Goal: Task Accomplishment & Management: Manage account settings

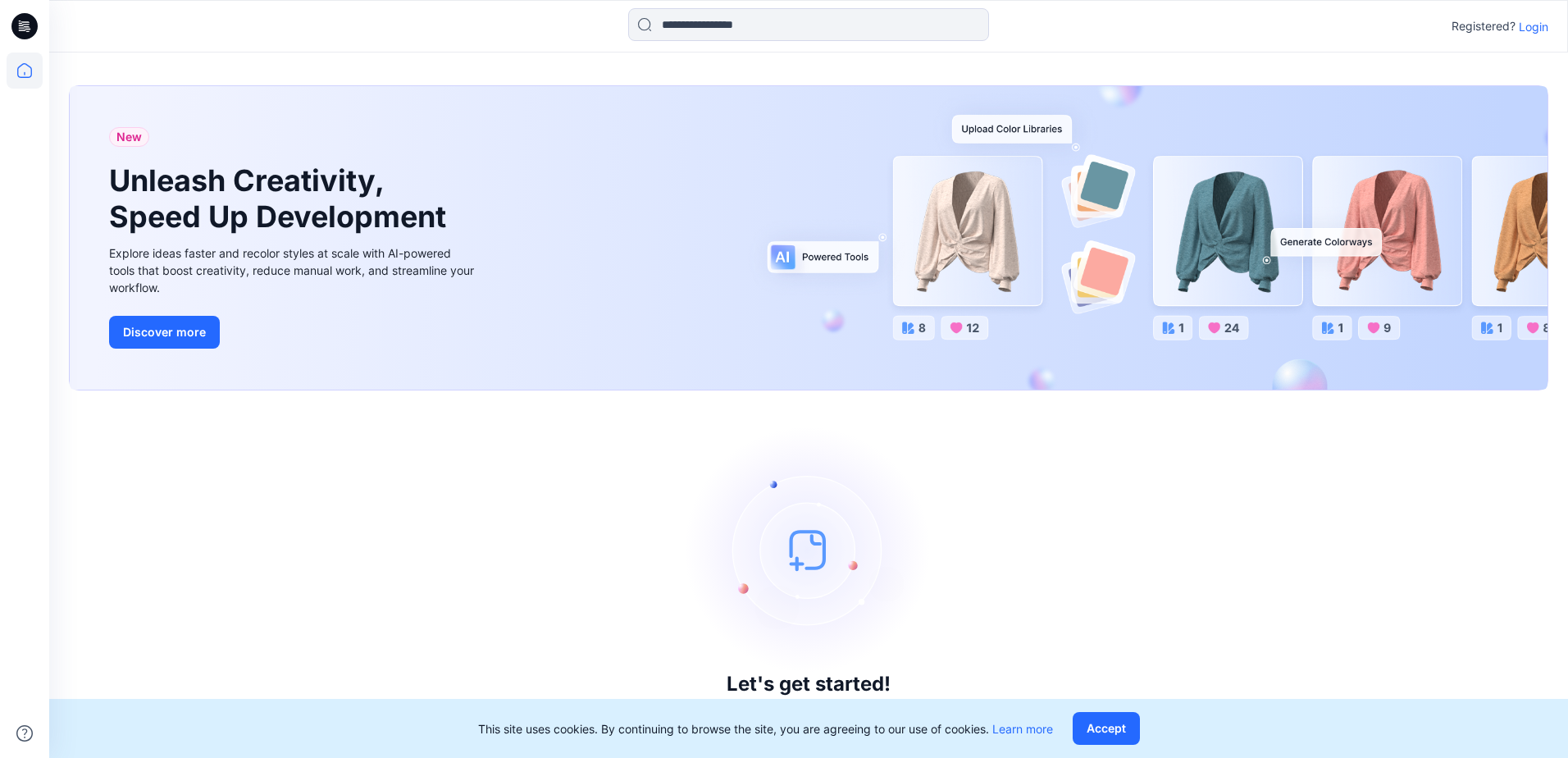
click at [1527, 27] on p "Login" at bounding box center [1534, 27] width 29 height 17
click at [1523, 27] on p "Login" at bounding box center [1534, 27] width 29 height 17
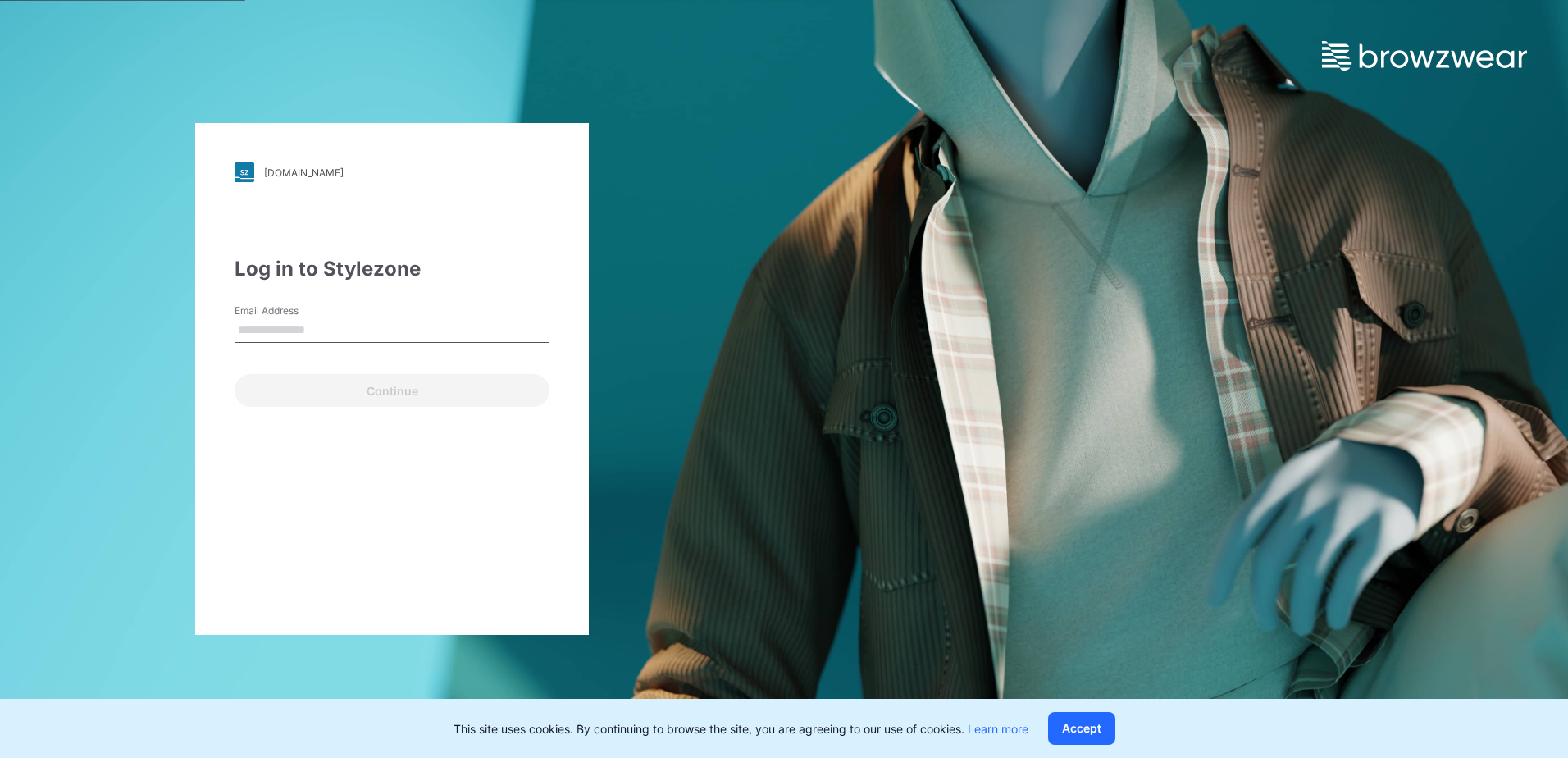
click at [465, 330] on input "Email Address" at bounding box center [391, 330] width 315 height 25
